Goal: Task Accomplishment & Management: Manage account settings

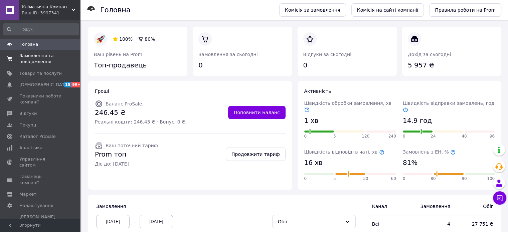
click at [24, 53] on span "Замовлення та повідомлення" at bounding box center [40, 59] width 42 height 12
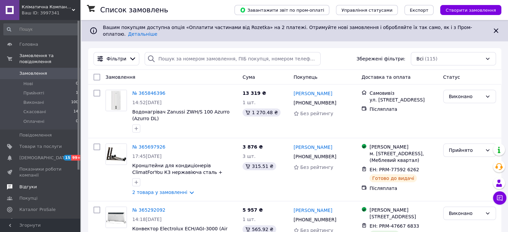
click at [24, 184] on span "Відгуки" at bounding box center [27, 187] width 17 height 6
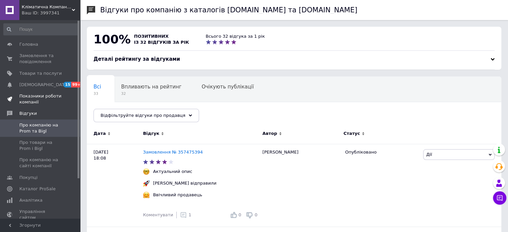
click at [24, 95] on span "Показники роботи компанії" at bounding box center [40, 99] width 42 height 12
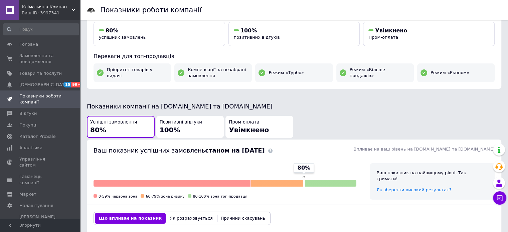
scroll to position [134, 0]
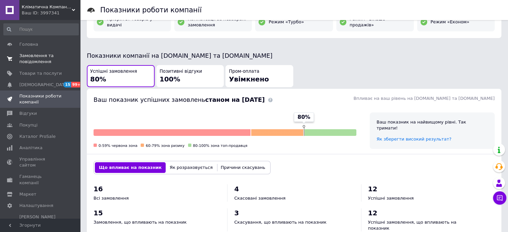
click at [29, 56] on span "Замовлення та повідомлення" at bounding box center [40, 59] width 42 height 12
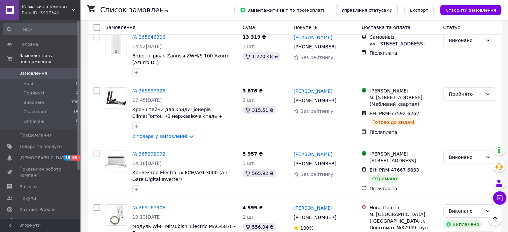
scroll to position [67, 0]
